Goal: Information Seeking & Learning: Check status

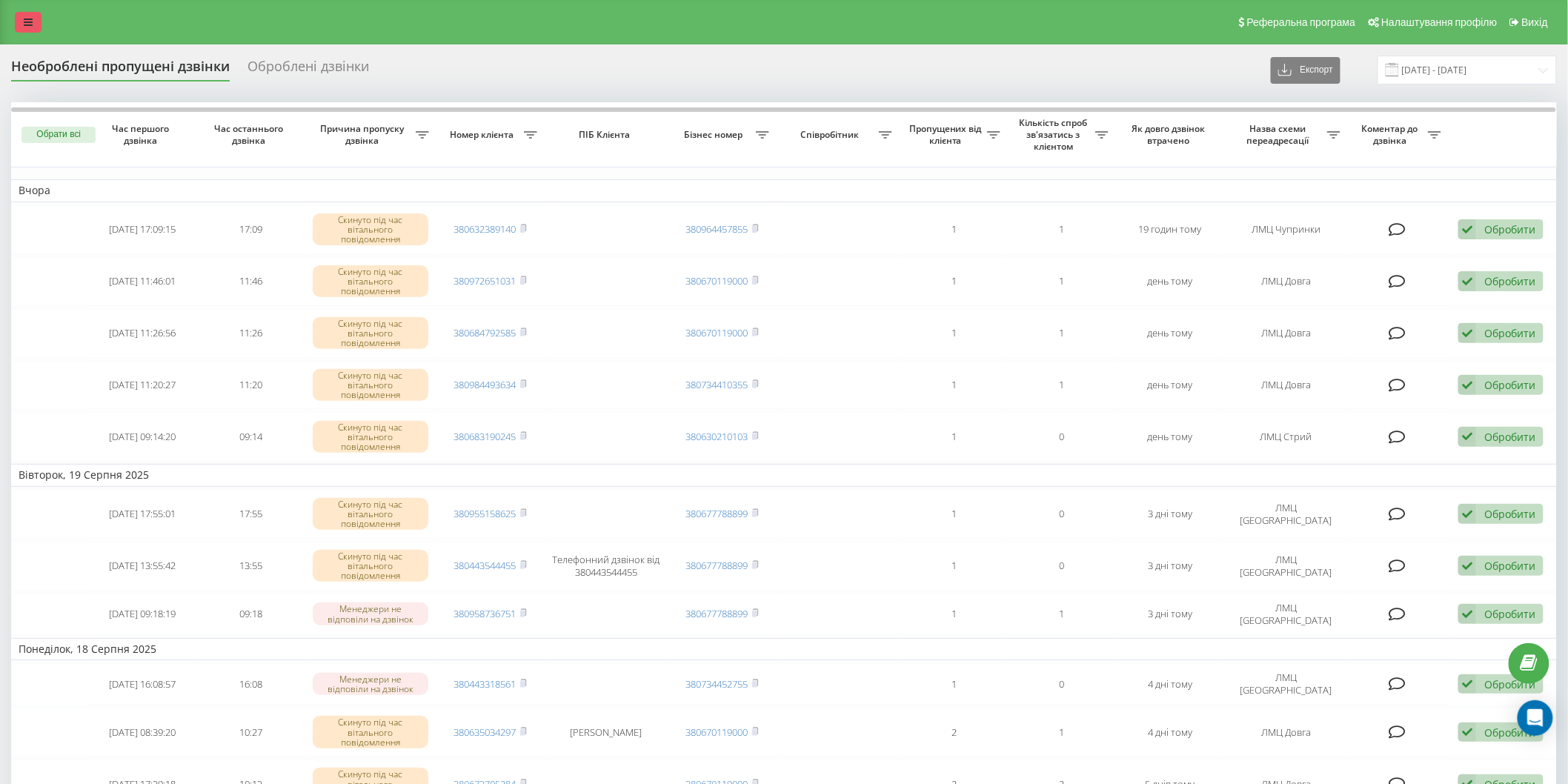
click at [28, 21] on icon at bounding box center [28, 22] width 9 height 10
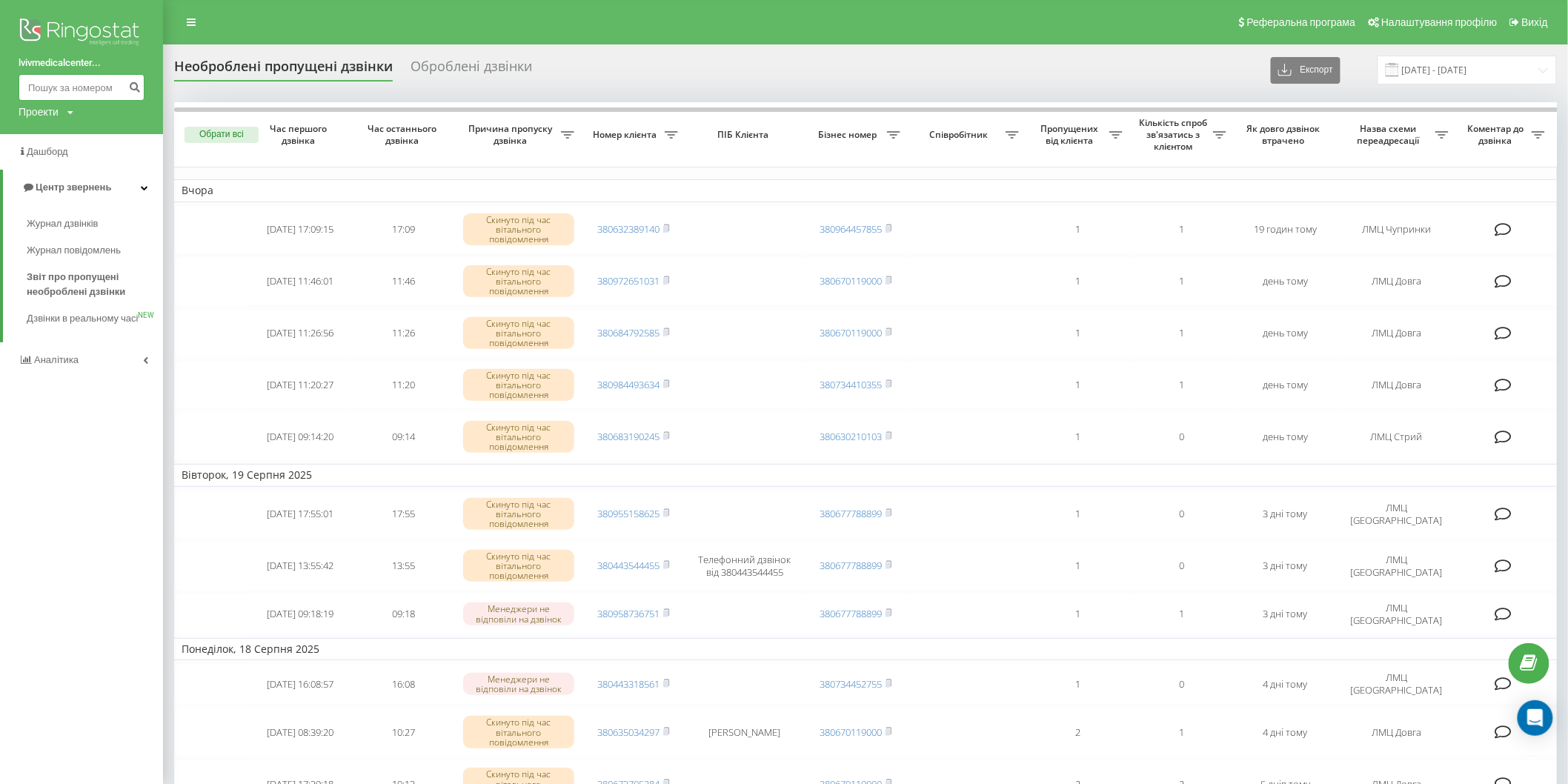
click at [36, 86] on input at bounding box center [81, 87] width 126 height 27
paste input "0669215783"
type input "0669215783"
click at [138, 89] on icon "submit" at bounding box center [134, 84] width 13 height 9
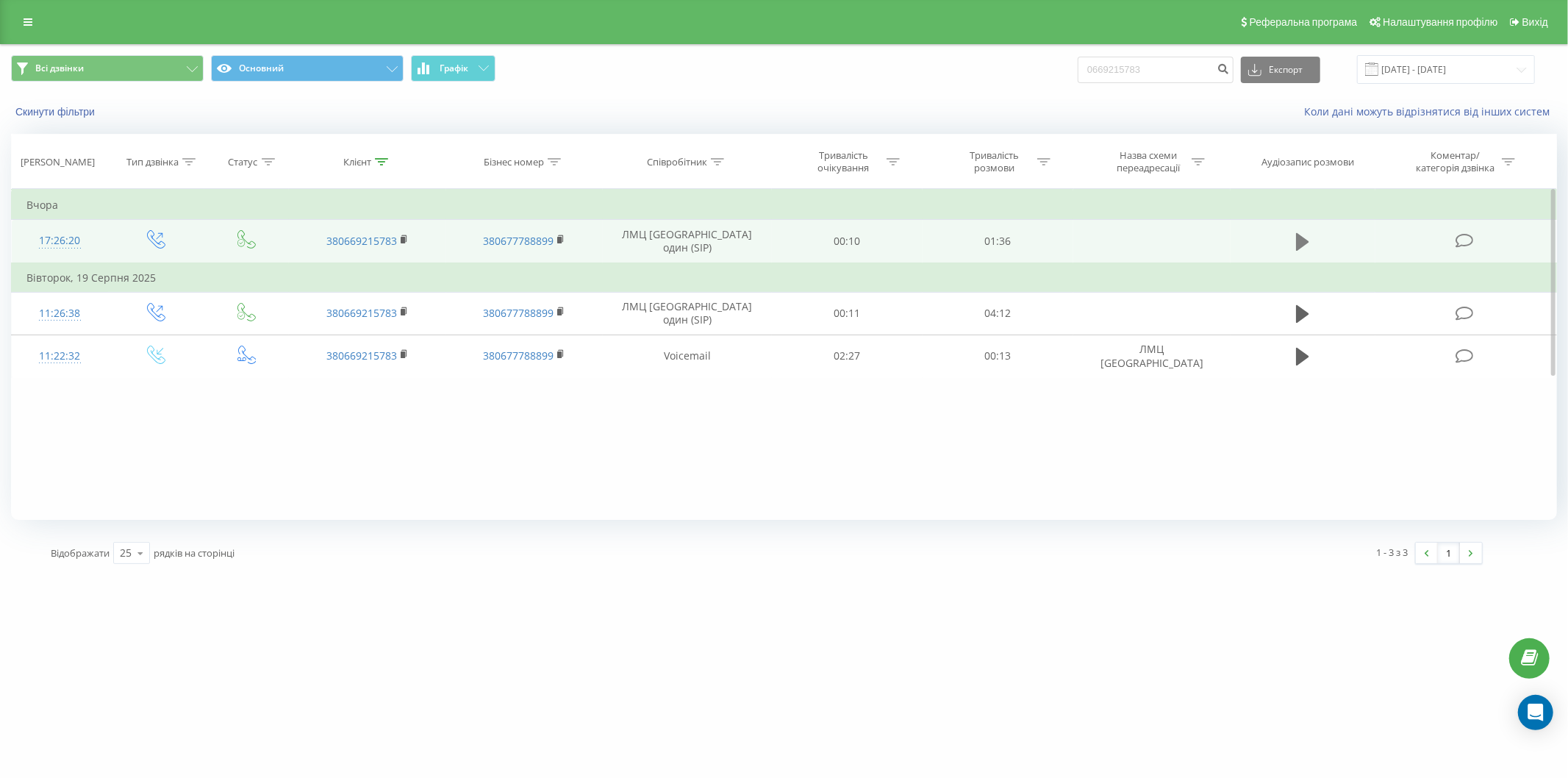
click at [1303, 242] on icon at bounding box center [1302, 242] width 13 height 18
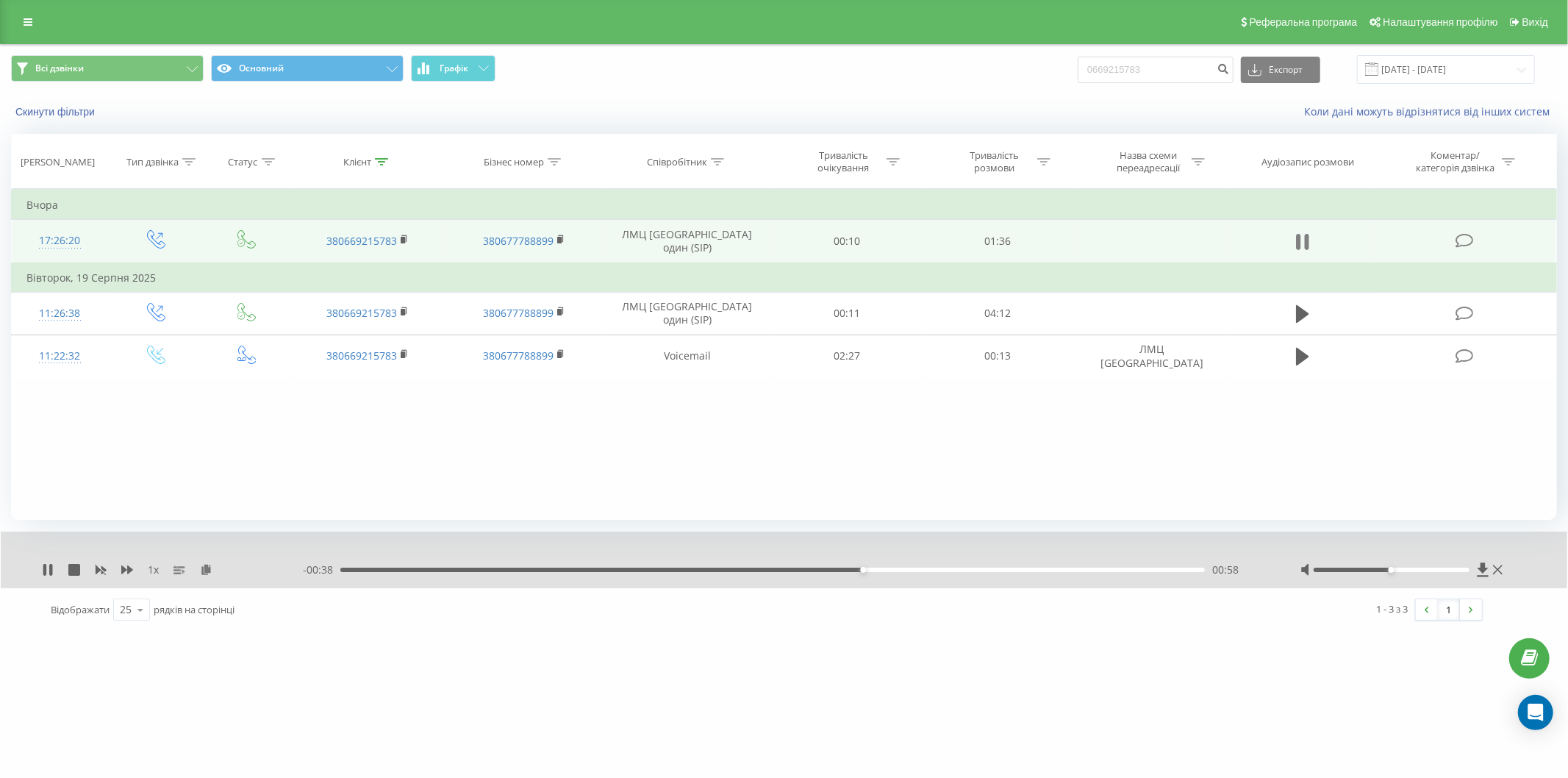
click at [1296, 237] on button at bounding box center [1303, 242] width 22 height 22
